Goal: Task Accomplishment & Management: Use online tool/utility

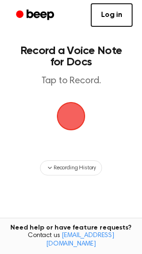
click at [58, 114] on span "button" at bounding box center [71, 116] width 26 height 26
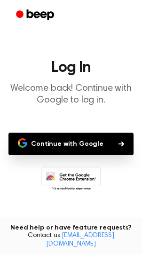
click at [57, 146] on button "Continue with Google" at bounding box center [70, 144] width 125 height 23
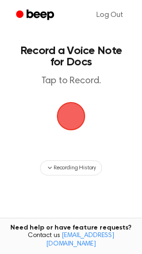
click at [74, 123] on span "button" at bounding box center [71, 116] width 26 height 26
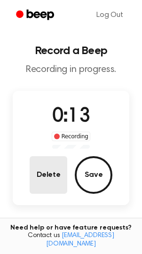
click at [57, 163] on button "Delete" at bounding box center [49, 175] width 38 height 38
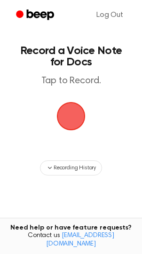
click at [69, 118] on span "button" at bounding box center [71, 116] width 26 height 26
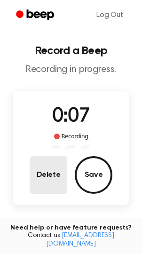
click at [56, 164] on button "Delete" at bounding box center [49, 175] width 38 height 38
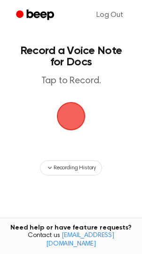
click at [80, 108] on span "button" at bounding box center [71, 116] width 26 height 26
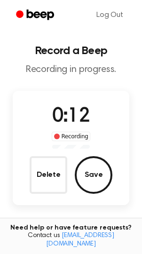
click at [55, 155] on div "0:12 Recording Delete Save" at bounding box center [71, 148] width 117 height 92
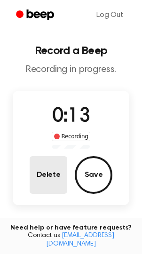
click at [45, 176] on button "Delete" at bounding box center [49, 175] width 38 height 38
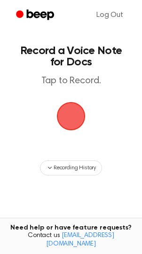
click at [65, 127] on span "button" at bounding box center [71, 116] width 26 height 26
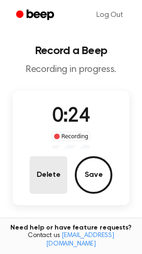
click at [49, 158] on button "Delete" at bounding box center [49, 175] width 38 height 38
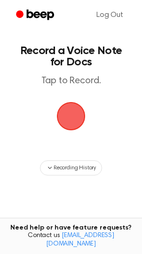
click at [66, 119] on span "button" at bounding box center [71, 116] width 36 height 36
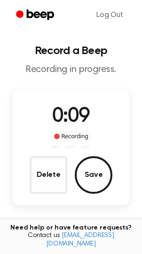
click at [44, 155] on div "0:09 Recording Delete Save" at bounding box center [71, 148] width 117 height 92
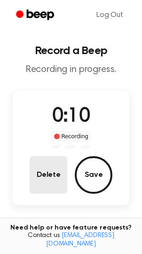
click at [47, 163] on button "Delete" at bounding box center [49, 175] width 38 height 38
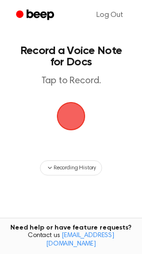
click at [73, 108] on span "button" at bounding box center [71, 116] width 26 height 26
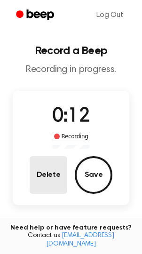
click at [49, 158] on button "Delete" at bounding box center [49, 175] width 38 height 38
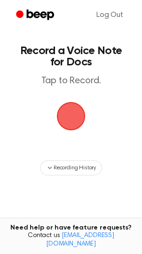
click at [61, 124] on span "button" at bounding box center [71, 116] width 26 height 26
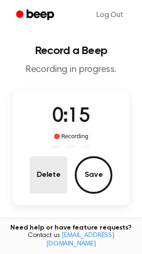
click at [46, 180] on button "Delete" at bounding box center [49, 175] width 38 height 38
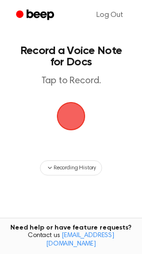
click at [68, 120] on span "button" at bounding box center [71, 117] width 44 height 44
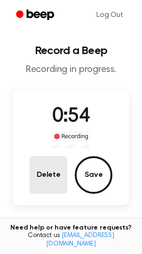
click at [42, 177] on button "Delete" at bounding box center [49, 175] width 38 height 38
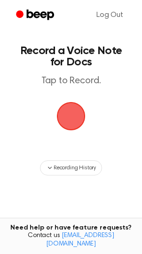
click at [67, 121] on span "button" at bounding box center [71, 116] width 26 height 26
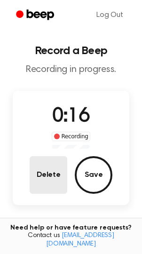
click at [49, 182] on button "Delete" at bounding box center [49, 175] width 38 height 38
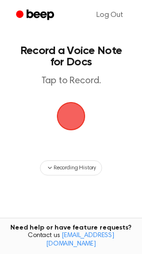
click at [58, 115] on span "button" at bounding box center [71, 116] width 26 height 26
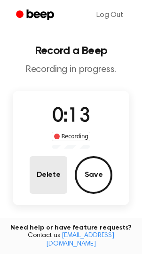
click at [38, 178] on button "Delete" at bounding box center [49, 175] width 38 height 38
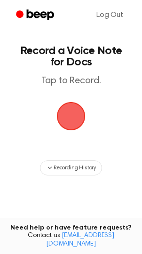
click at [73, 116] on span "button" at bounding box center [71, 116] width 26 height 26
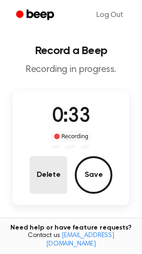
click at [45, 181] on button "Delete" at bounding box center [49, 175] width 38 height 38
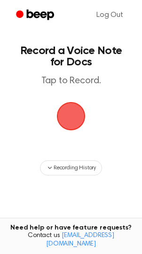
click at [64, 130] on span "button" at bounding box center [71, 116] width 26 height 26
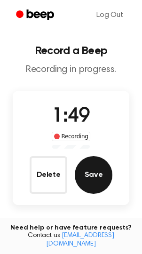
click at [94, 171] on button "Save" at bounding box center [94, 175] width 38 height 38
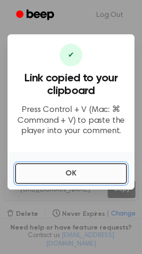
click at [57, 178] on button "OK" at bounding box center [71, 173] width 112 height 21
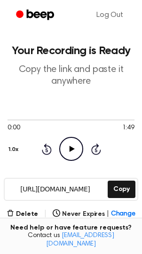
click at [69, 152] on icon "Play Audio" at bounding box center [71, 149] width 24 height 24
click at [50, 119] on div at bounding box center [71, 120] width 127 height 8
drag, startPoint x: 11, startPoint y: 119, endPoint x: 24, endPoint y: 121, distance: 12.9
click at [24, 121] on div at bounding box center [71, 120] width 127 height 8
click at [65, 148] on icon "Pause Audio" at bounding box center [71, 149] width 24 height 24
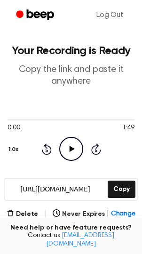
click at [102, 145] on div "0:00 1:49 1.0x Rewind 5 seconds Play Audio Skip 5 seconds" at bounding box center [71, 138] width 127 height 45
click at [93, 148] on icon "Skip 5 seconds" at bounding box center [96, 149] width 10 height 12
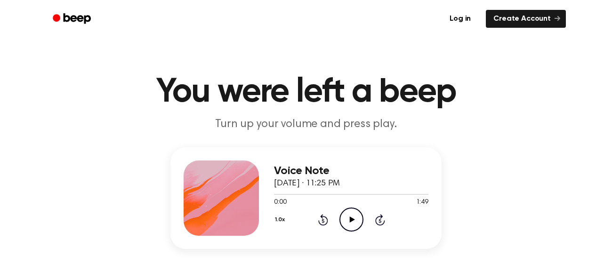
click at [347, 220] on icon "Play Audio" at bounding box center [352, 220] width 24 height 24
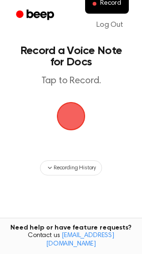
click at [65, 116] on span "button" at bounding box center [71, 116] width 26 height 26
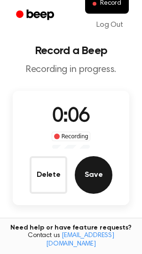
click at [82, 174] on button "Save" at bounding box center [94, 175] width 38 height 38
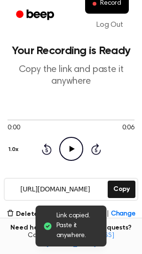
click at [64, 146] on icon "Play Audio" at bounding box center [71, 149] width 24 height 24
click at [36, 123] on div at bounding box center [71, 120] width 127 height 8
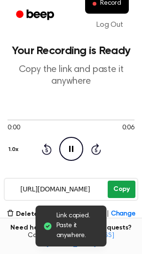
click at [114, 184] on button "Copy" at bounding box center [122, 189] width 28 height 17
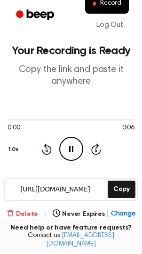
click at [25, 211] on button "Delete" at bounding box center [23, 215] width 32 height 10
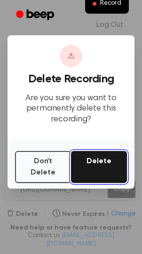
click at [92, 164] on button "Delete" at bounding box center [99, 167] width 56 height 32
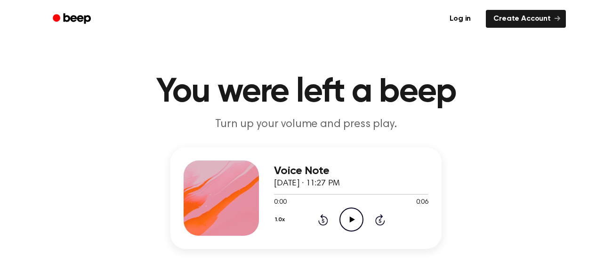
click at [361, 224] on icon "Play Audio" at bounding box center [352, 220] width 24 height 24
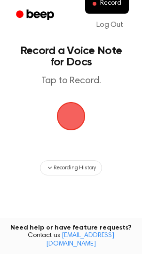
click at [69, 126] on span "button" at bounding box center [71, 116] width 34 height 34
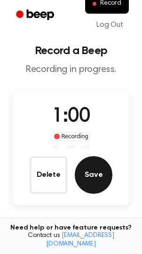
click at [90, 168] on button "Save" at bounding box center [94, 175] width 38 height 38
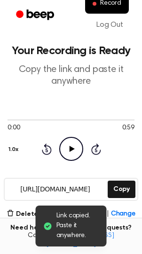
click at [67, 149] on icon "Play Audio" at bounding box center [71, 149] width 24 height 24
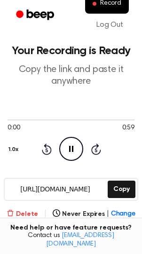
click at [32, 214] on button "Delete" at bounding box center [23, 215] width 32 height 10
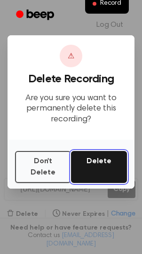
click at [95, 151] on button "Delete" at bounding box center [99, 167] width 56 height 32
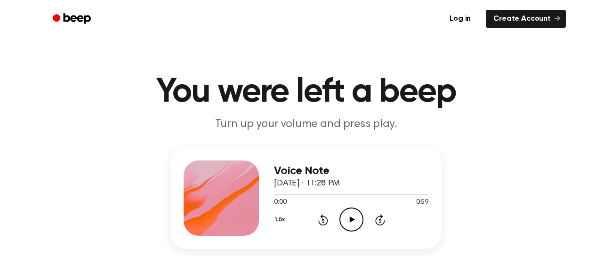
click at [358, 218] on icon "Play Audio" at bounding box center [352, 220] width 24 height 24
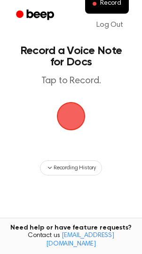
click at [69, 126] on span "button" at bounding box center [71, 116] width 29 height 29
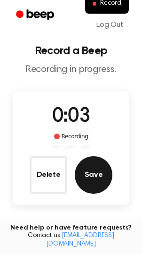
click at [89, 181] on button "Save" at bounding box center [94, 175] width 38 height 38
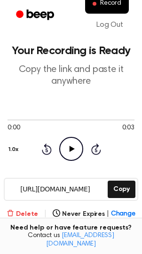
click at [38, 215] on button "Delete" at bounding box center [23, 215] width 32 height 10
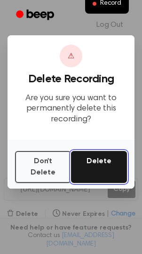
click at [79, 177] on button "Delete" at bounding box center [99, 167] width 56 height 32
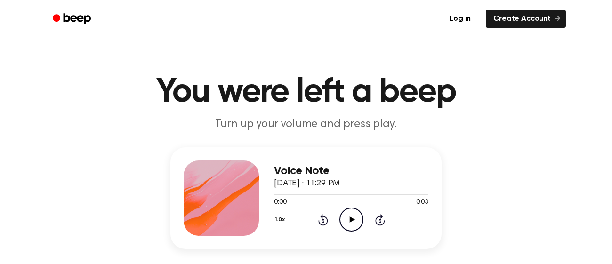
click at [343, 217] on icon "Play Audio" at bounding box center [352, 220] width 24 height 24
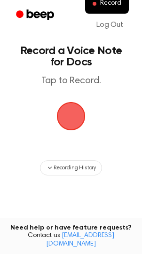
click at [58, 126] on span "button" at bounding box center [71, 116] width 26 height 26
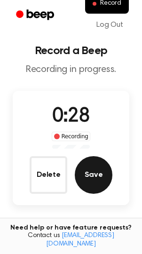
click at [89, 161] on button "Save" at bounding box center [94, 175] width 38 height 38
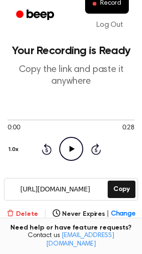
click at [14, 214] on icon "button" at bounding box center [11, 214] width 8 height 8
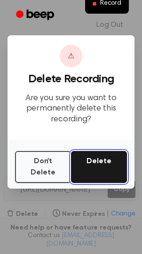
click at [85, 172] on button "Delete" at bounding box center [99, 167] width 56 height 32
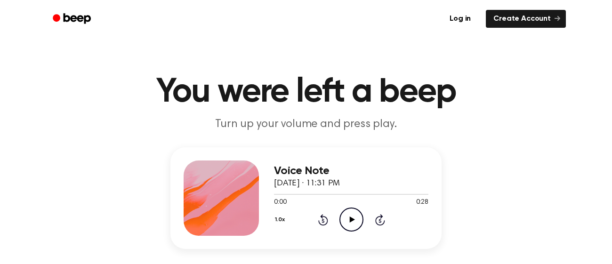
click at [359, 218] on icon "Play Audio" at bounding box center [352, 220] width 24 height 24
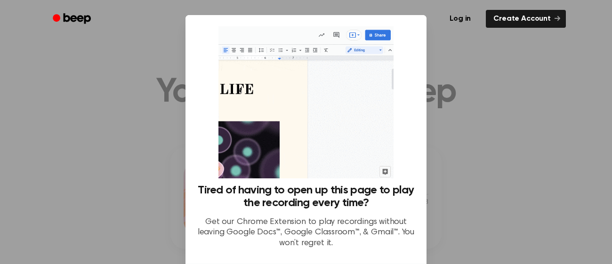
scroll to position [78, 0]
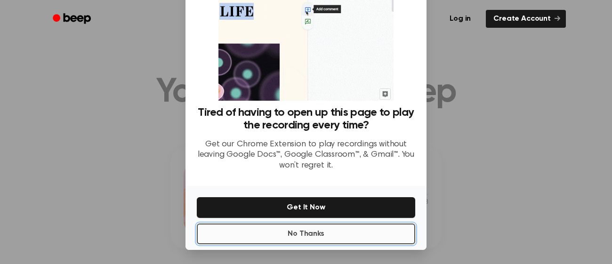
click at [339, 233] on button "No Thanks" at bounding box center [306, 234] width 219 height 21
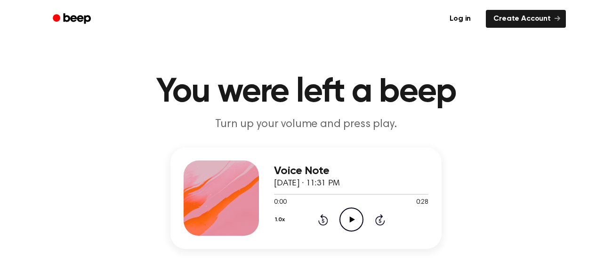
click at [354, 214] on icon "Play Audio" at bounding box center [352, 220] width 24 height 24
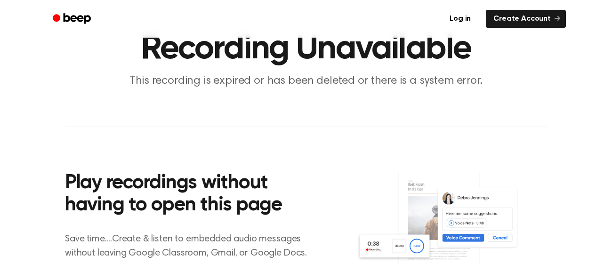
scroll to position [42, 0]
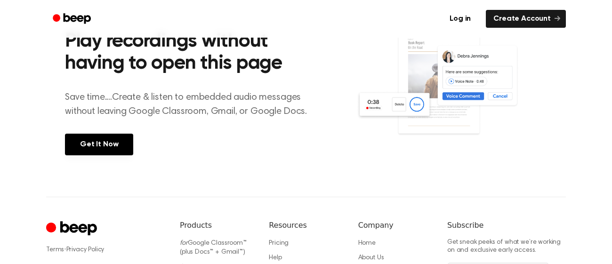
scroll to position [180, 0]
